Goal: Check status

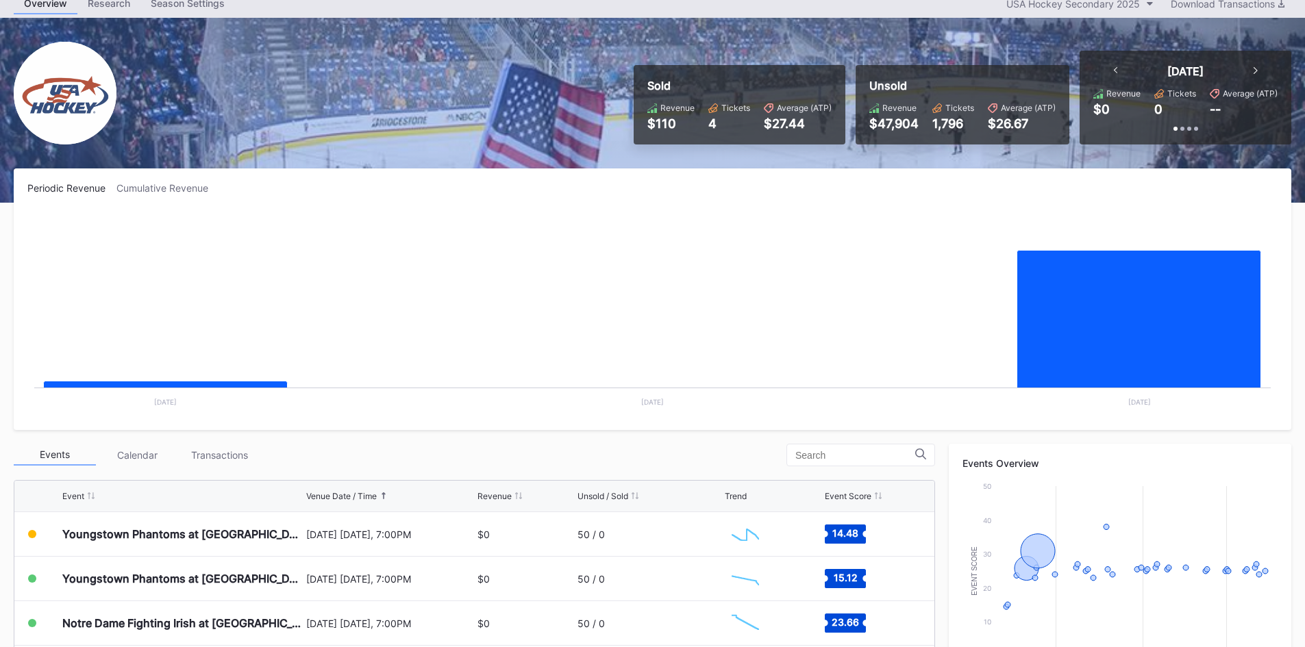
scroll to position [137, 0]
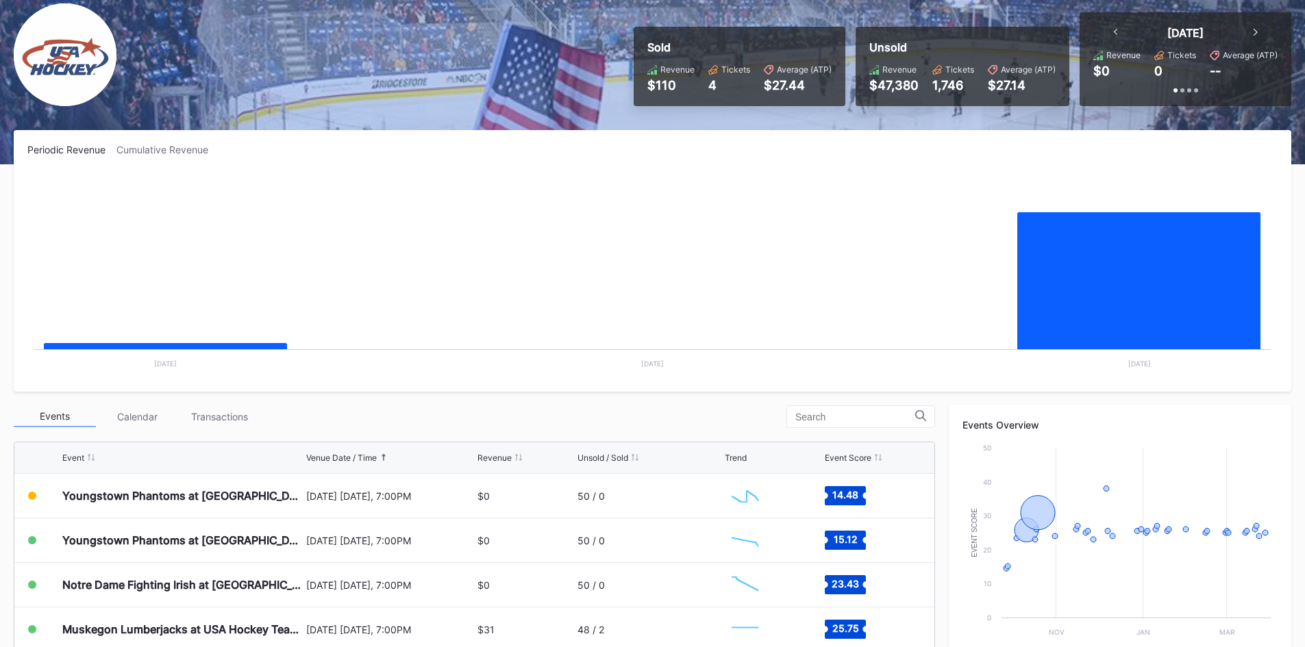
scroll to position [137, 0]
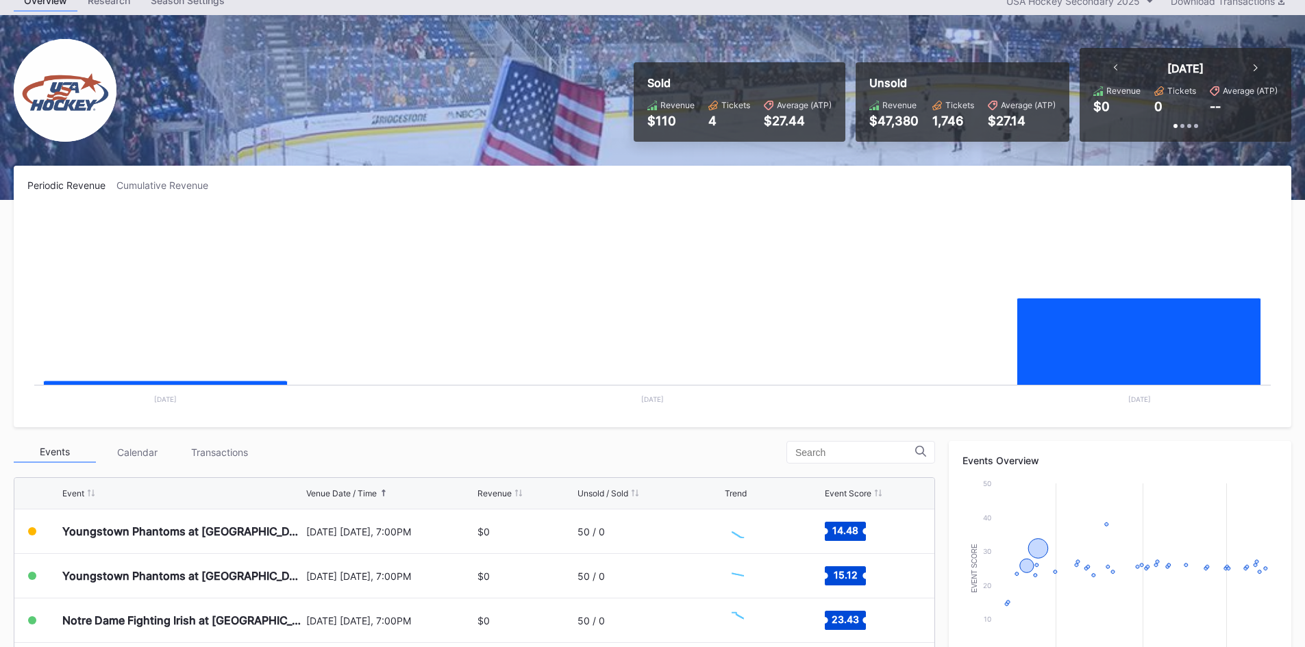
scroll to position [137, 0]
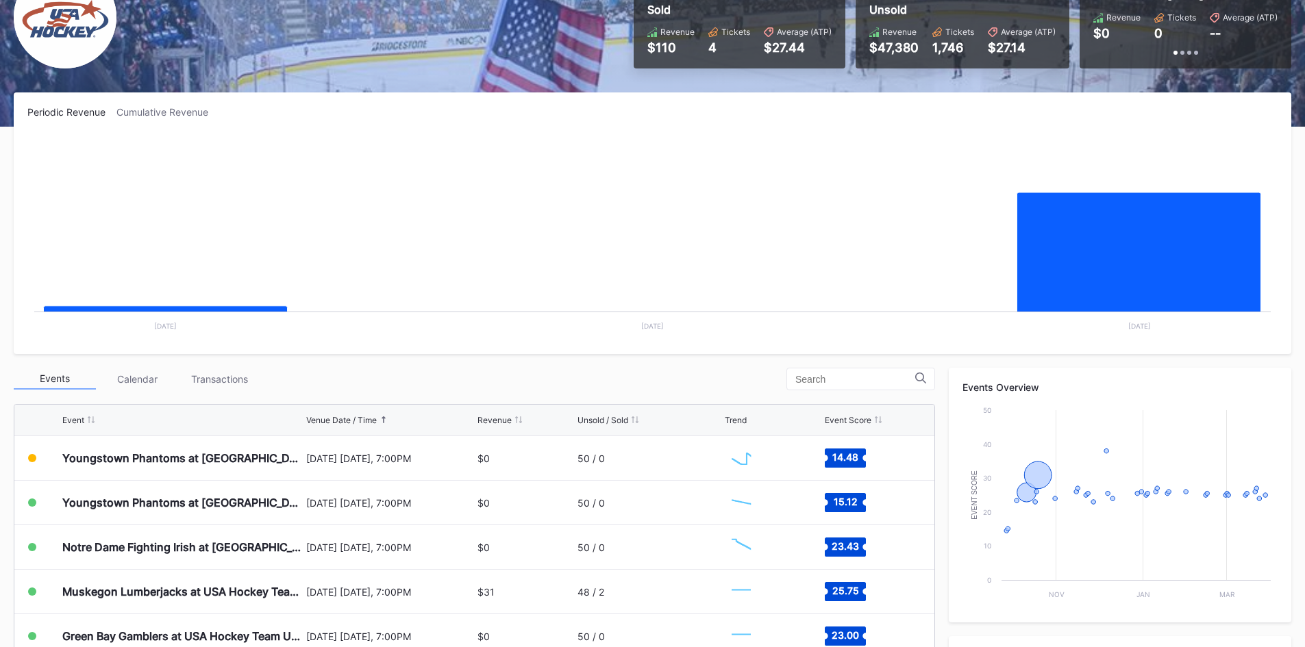
scroll to position [137, 0]
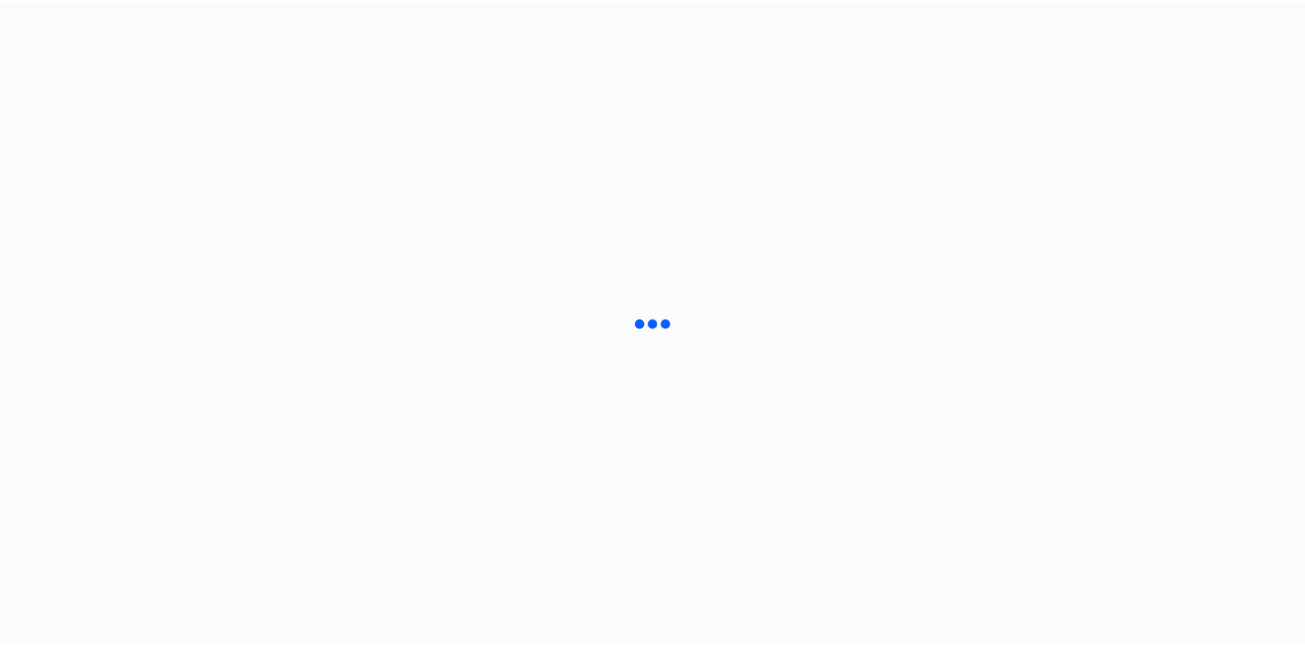
scroll to position [137, 0]
